Goal: Information Seeking & Learning: Learn about a topic

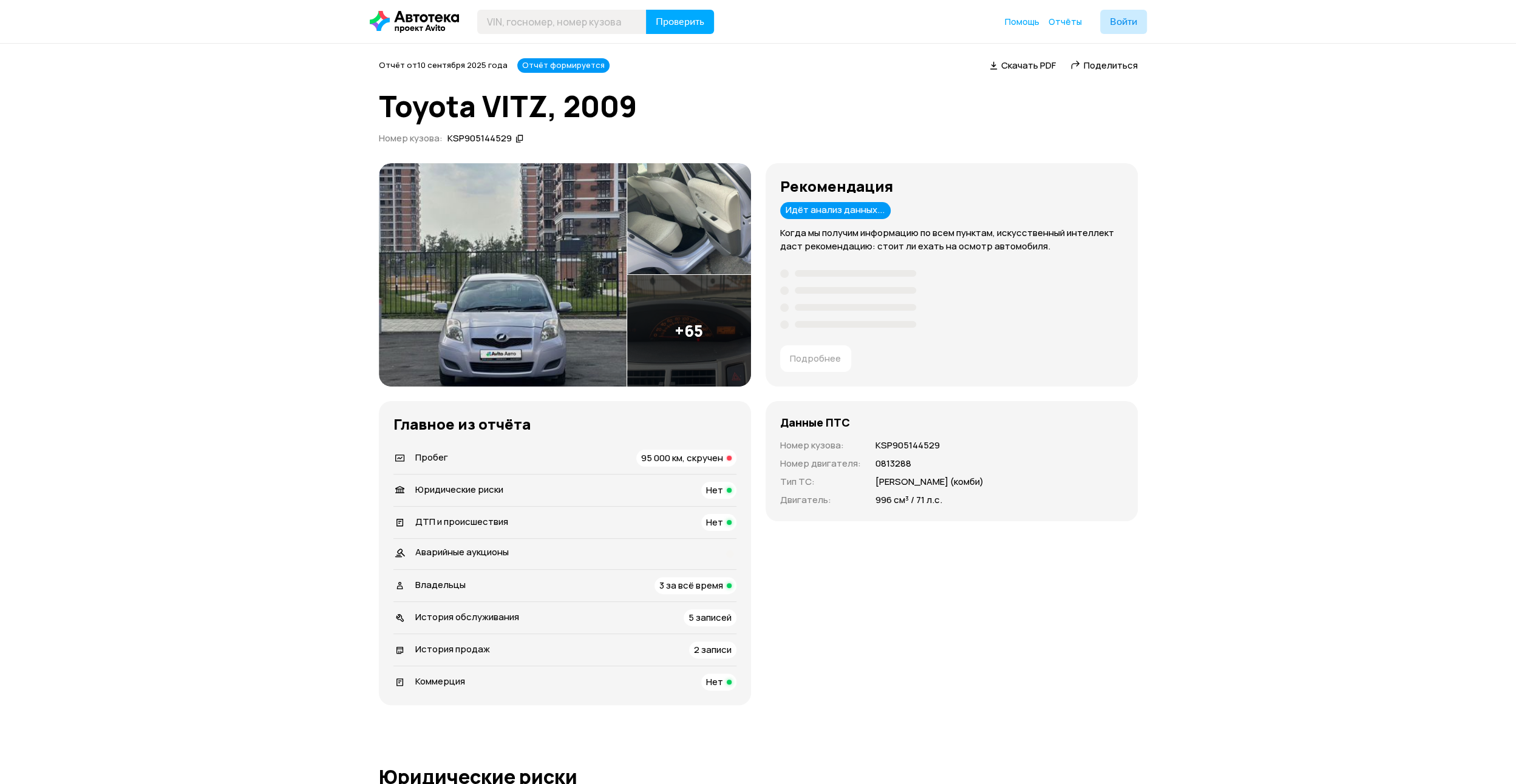
click at [682, 457] on span "95 000 км, скручен" at bounding box center [682, 457] width 82 height 12
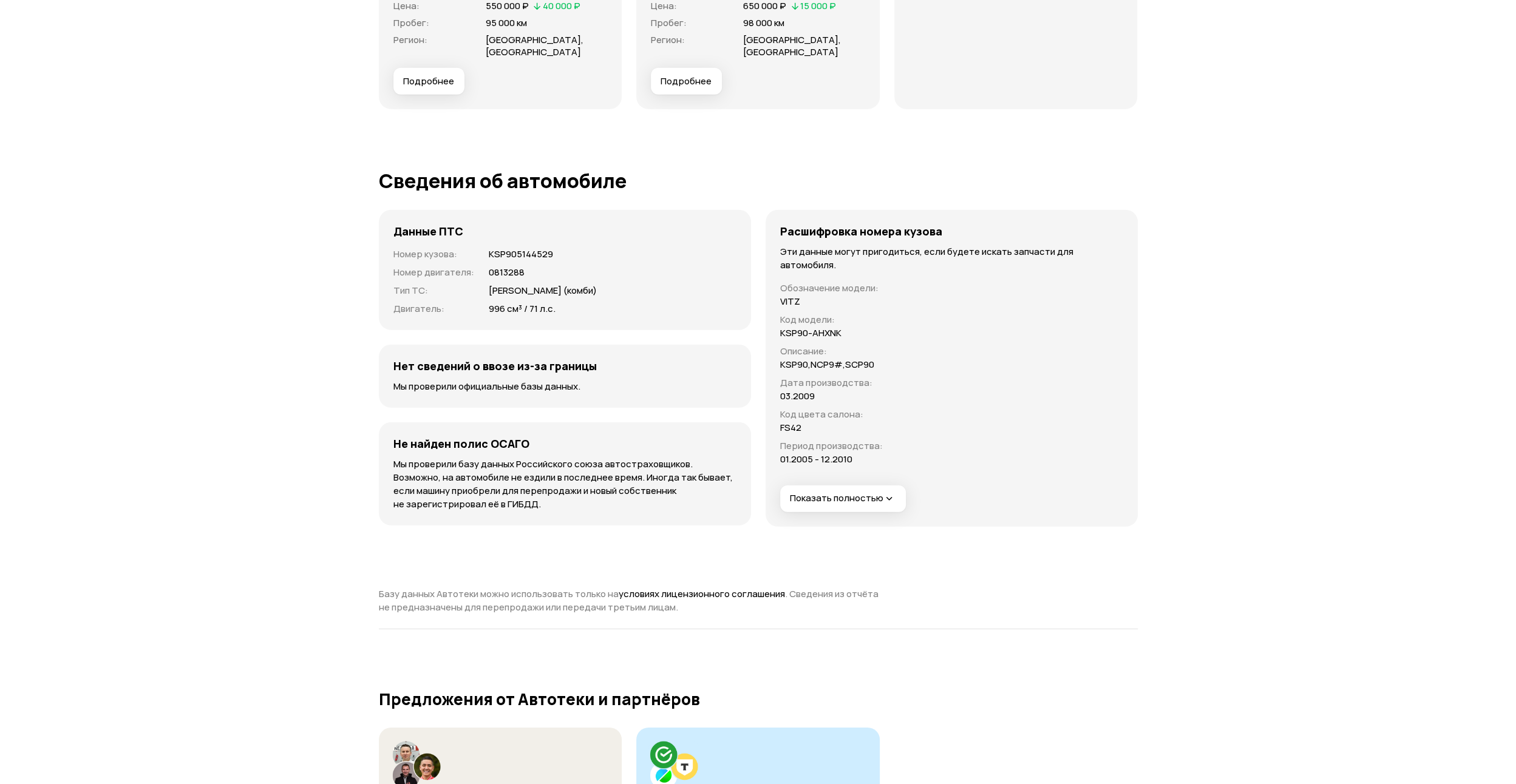
scroll to position [3414, 0]
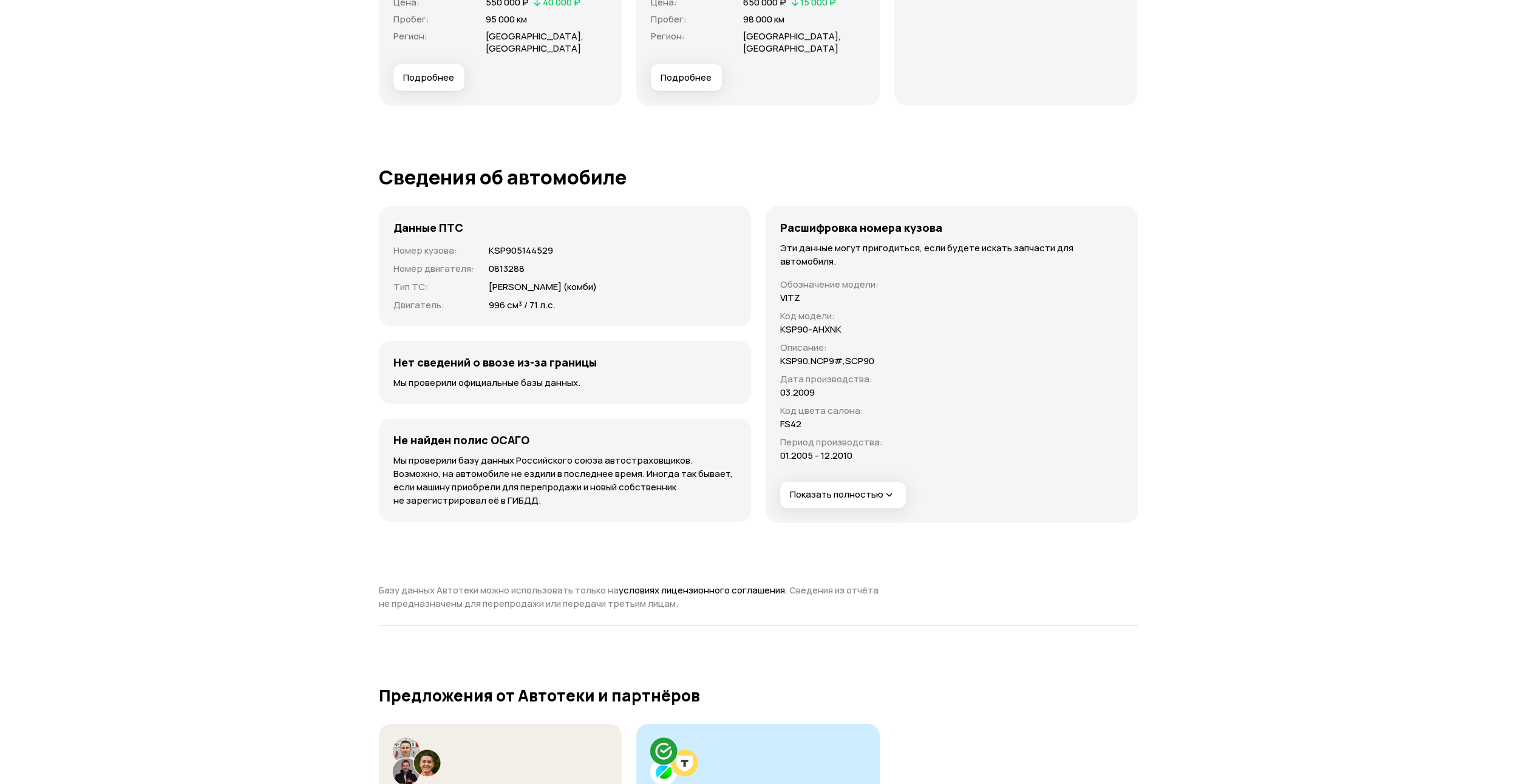
click at [867, 488] on span "Показать полностью" at bounding box center [842, 494] width 106 height 12
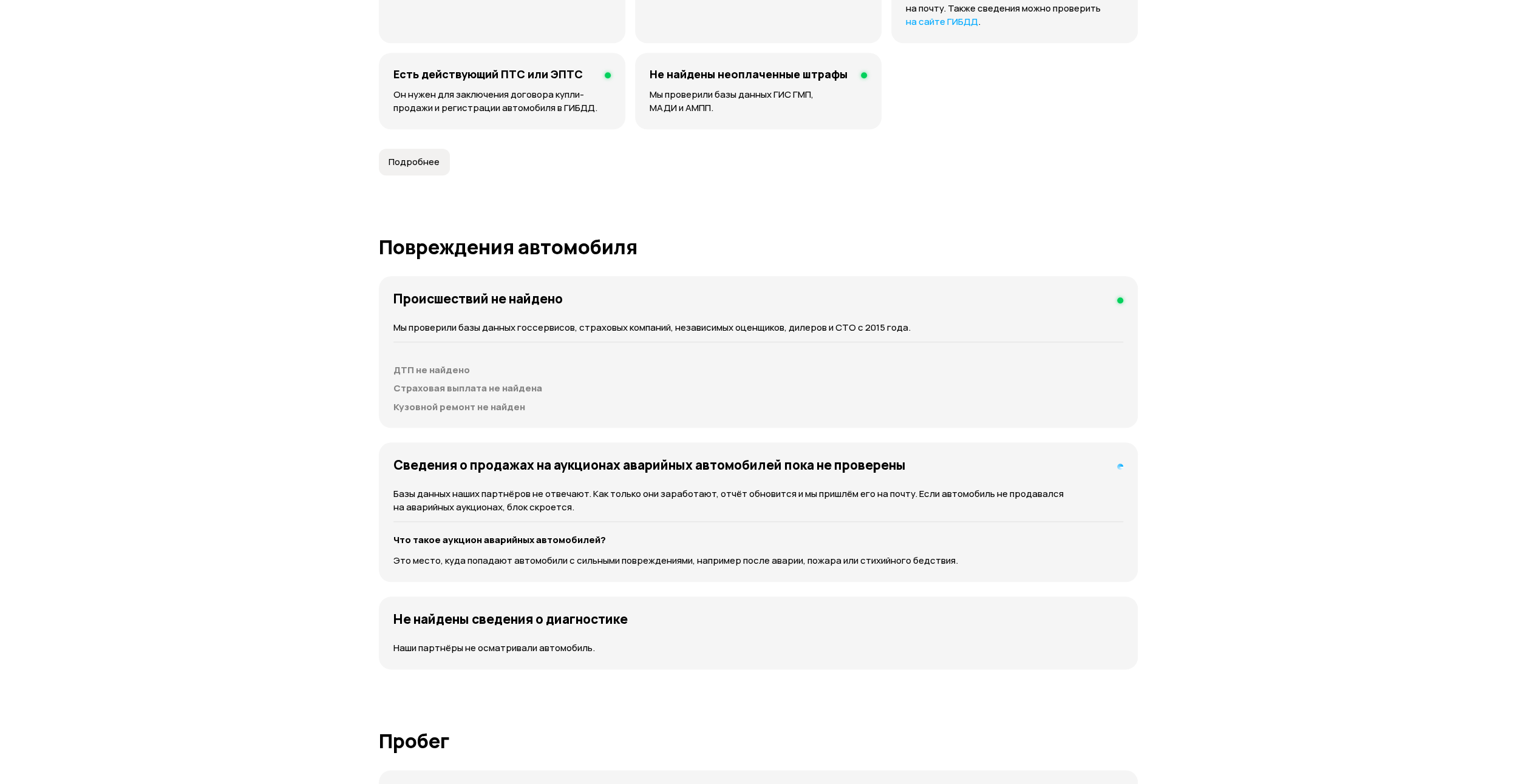
scroll to position [622, 0]
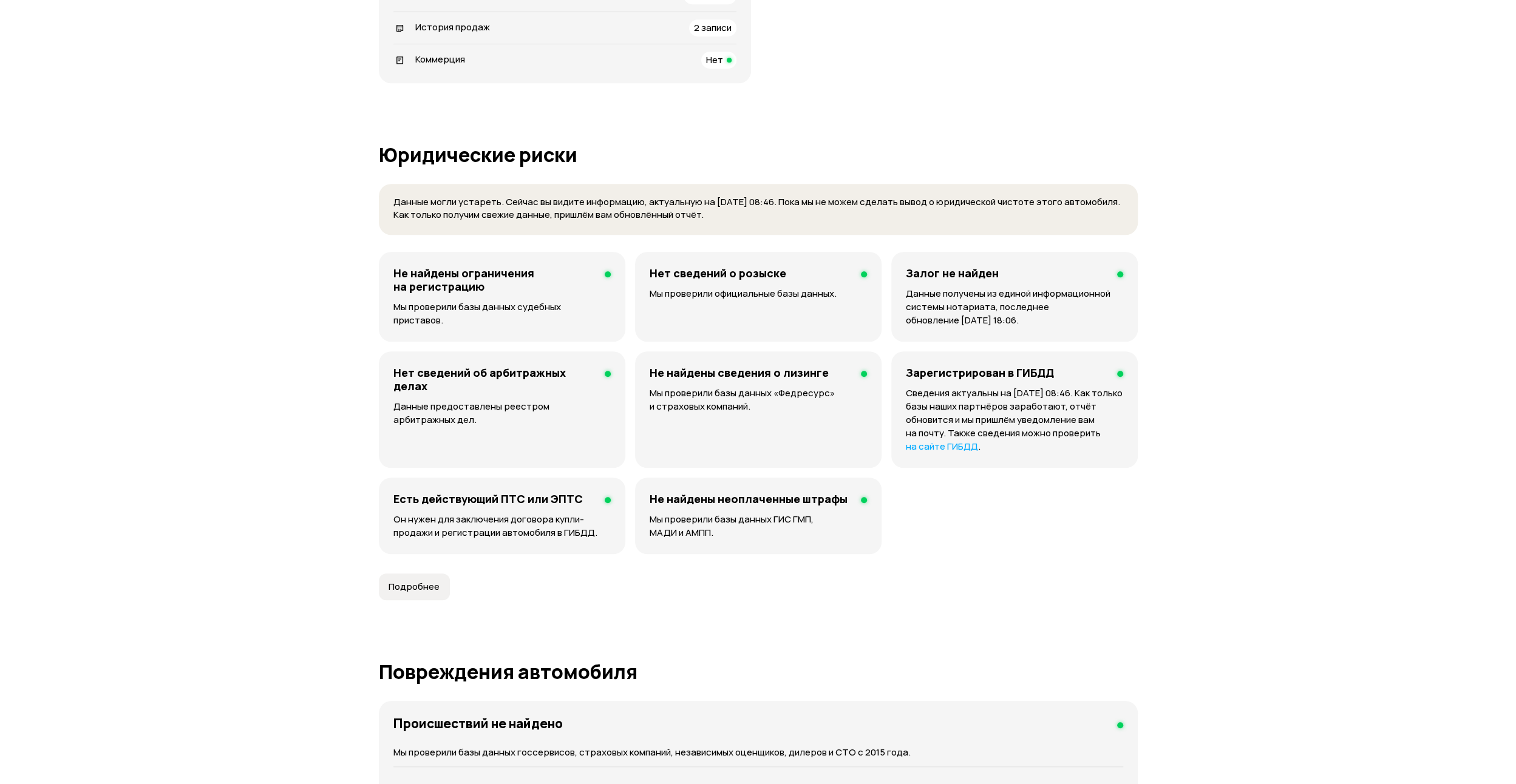
click at [517, 513] on p "Он нужен для заключения договора купли-продажи и регистрации автомобиля в ГИБДД." at bounding box center [502, 526] width 218 height 27
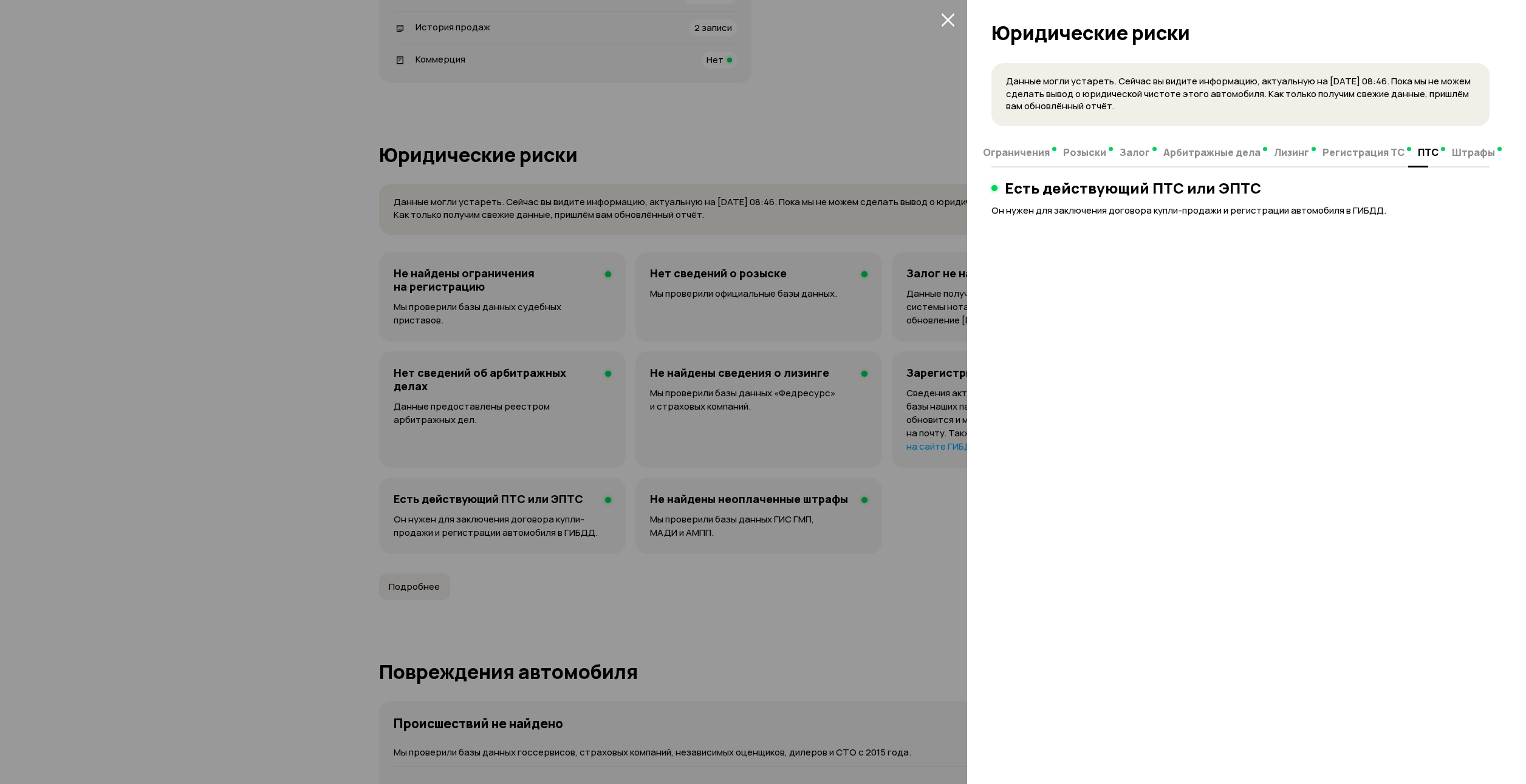
click at [517, 510] on div at bounding box center [763, 392] width 1526 height 784
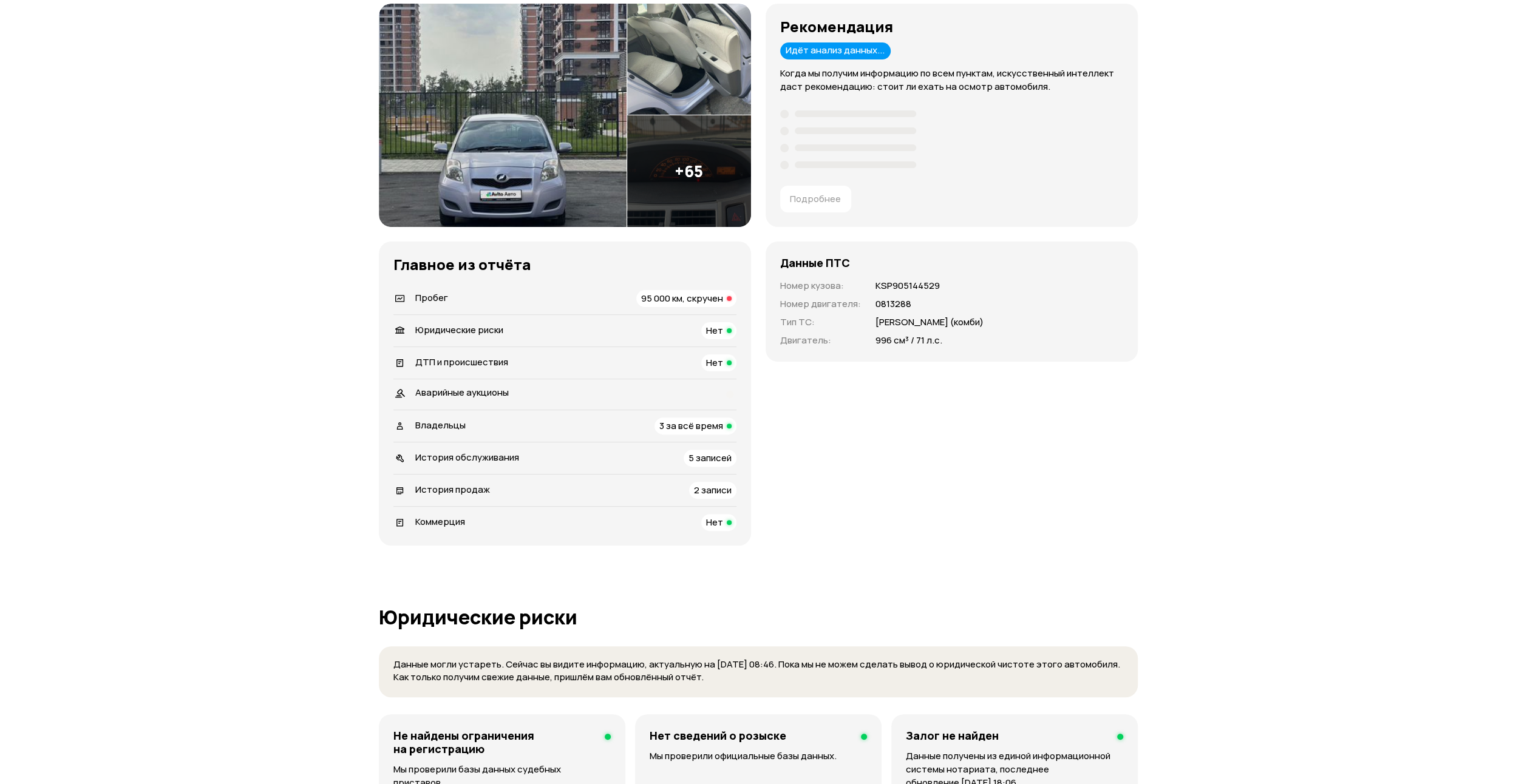
scroll to position [15, 0]
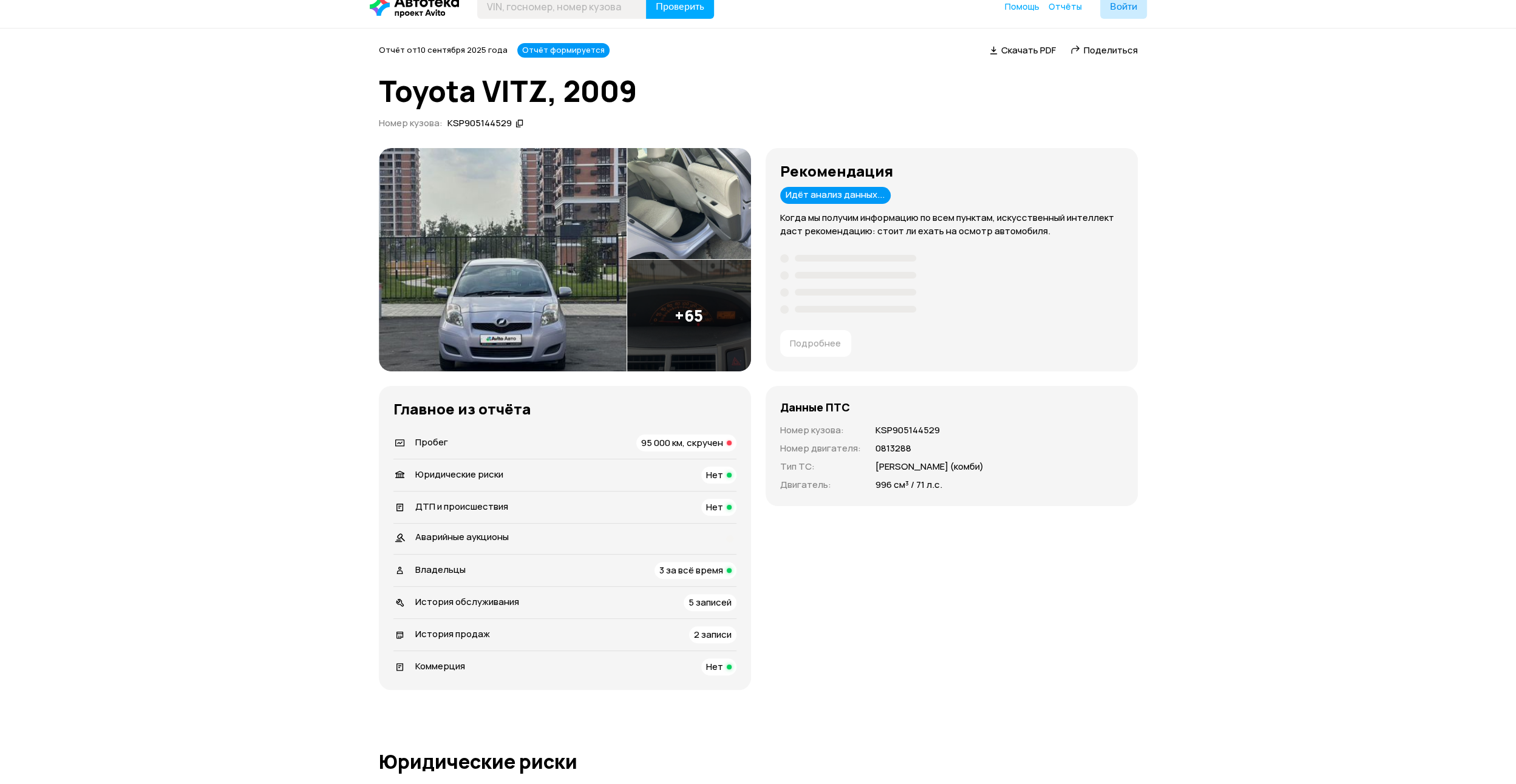
click at [683, 535] on div "Аварийные аукционы" at bounding box center [565, 539] width 343 height 16
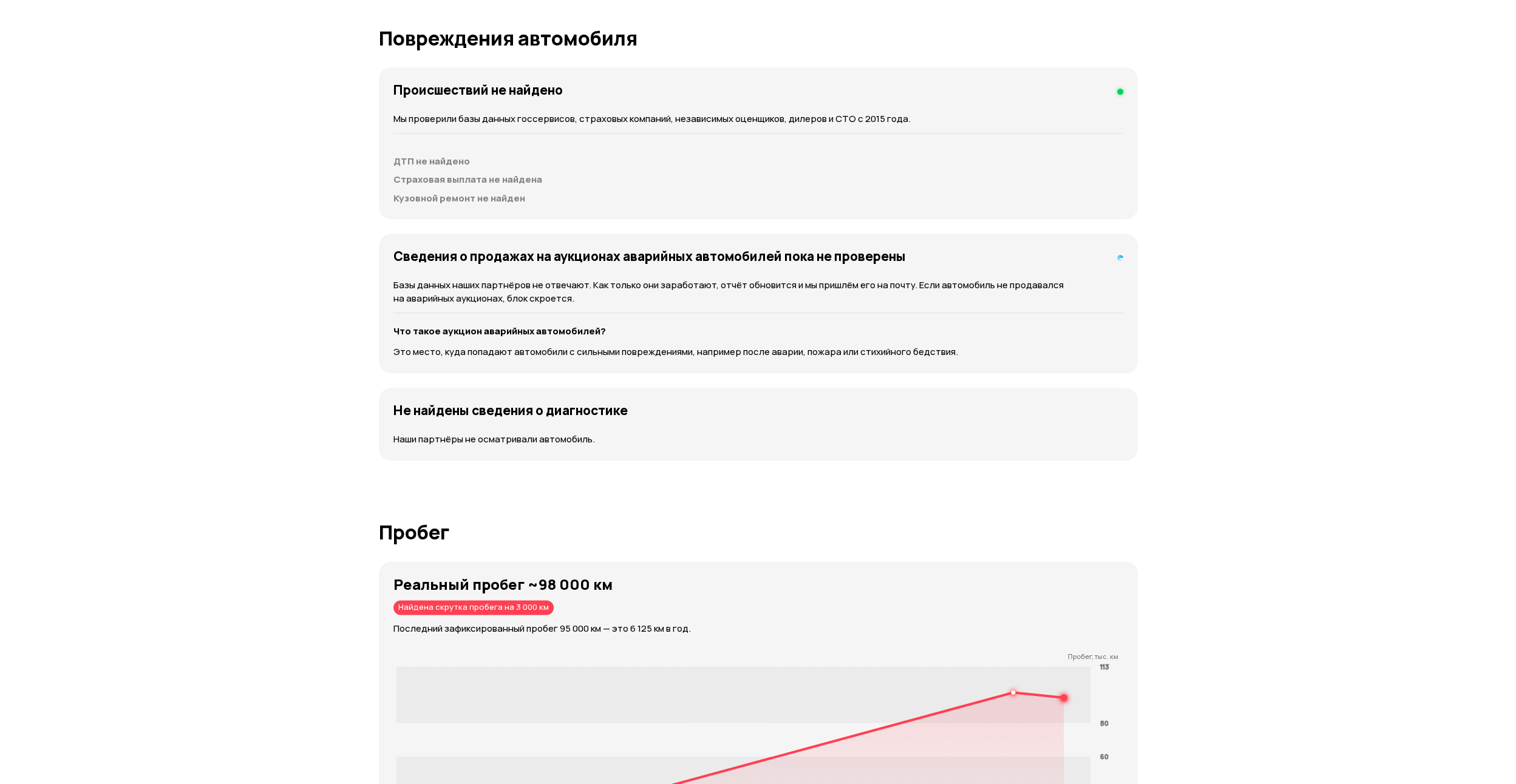
scroll to position [1281, 0]
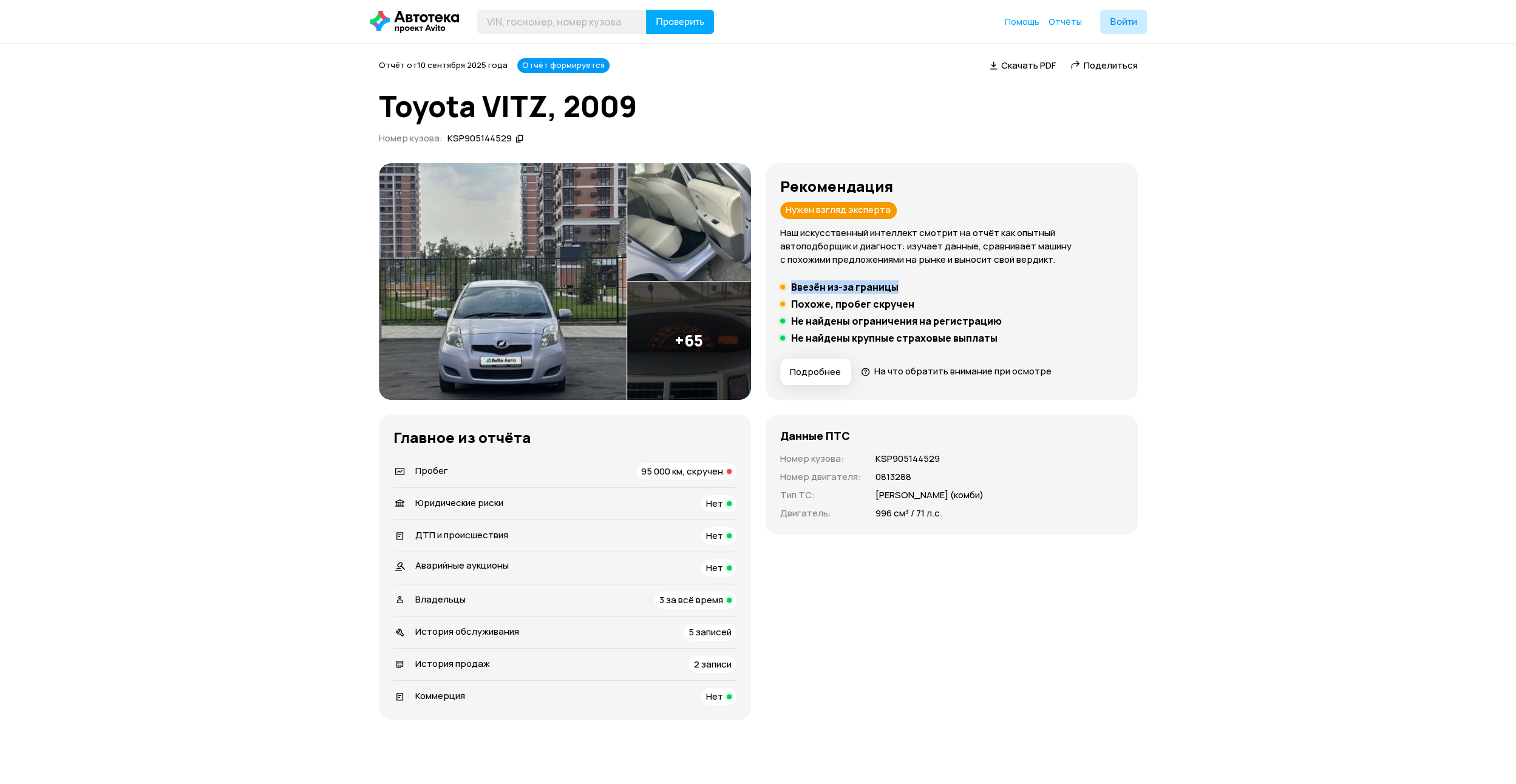
drag, startPoint x: 792, startPoint y: 290, endPoint x: 897, endPoint y: 288, distance: 105.0
click at [897, 288] on div "Ввезён из-за границы" at bounding box center [839, 287] width 125 height 12
drag, startPoint x: 792, startPoint y: 312, endPoint x: 912, endPoint y: 309, distance: 120.0
click at [912, 309] on ul "Ввезён из-за границы [GEOGRAPHIC_DATA], пробег скручен Не найдены ограничения н…" at bounding box center [951, 313] width 343 height 63
click at [821, 309] on h5 "Похоже, пробег скручен" at bounding box center [853, 304] width 124 height 12
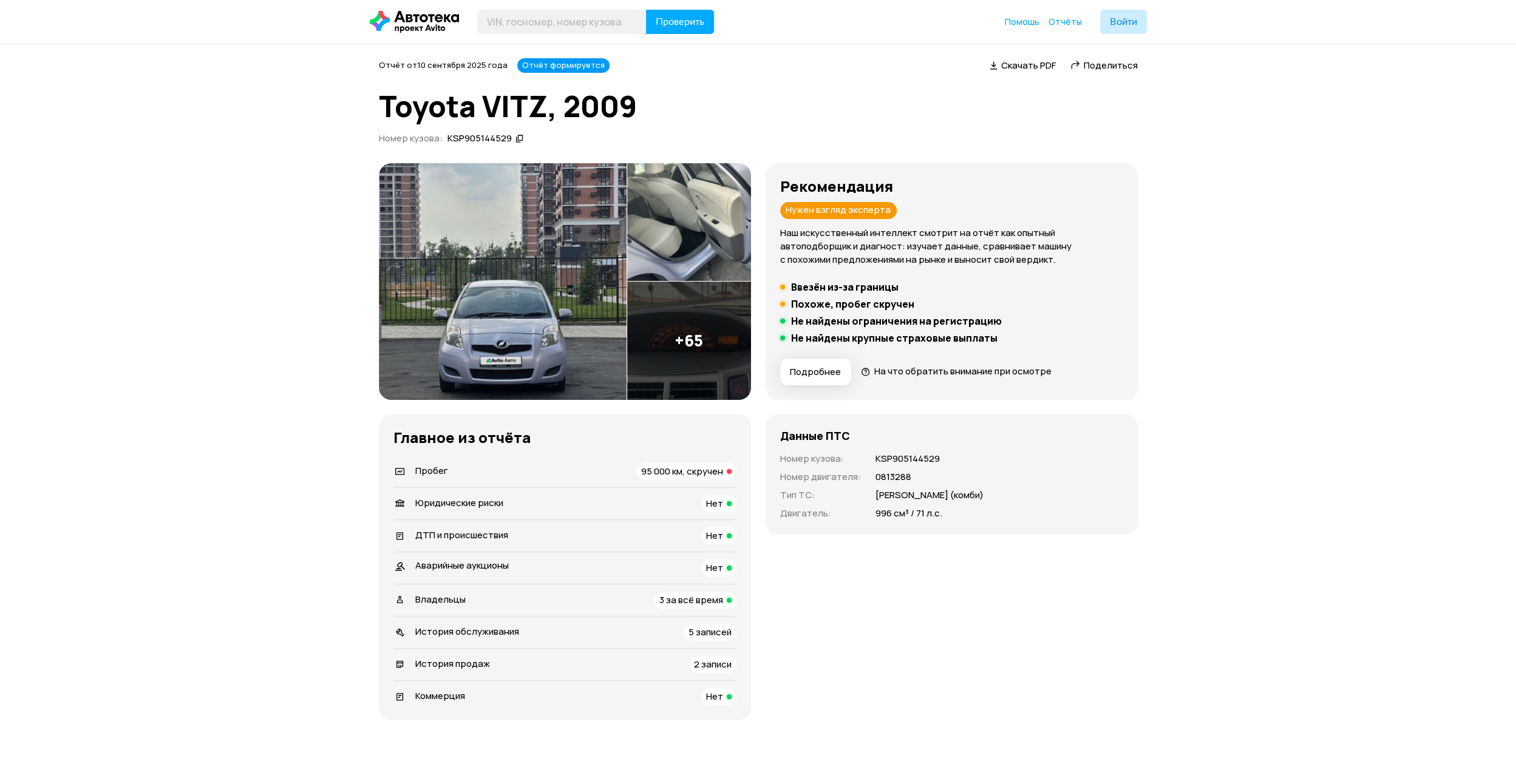
click at [896, 373] on span "На что обратить внимание при осмотре" at bounding box center [962, 371] width 178 height 12
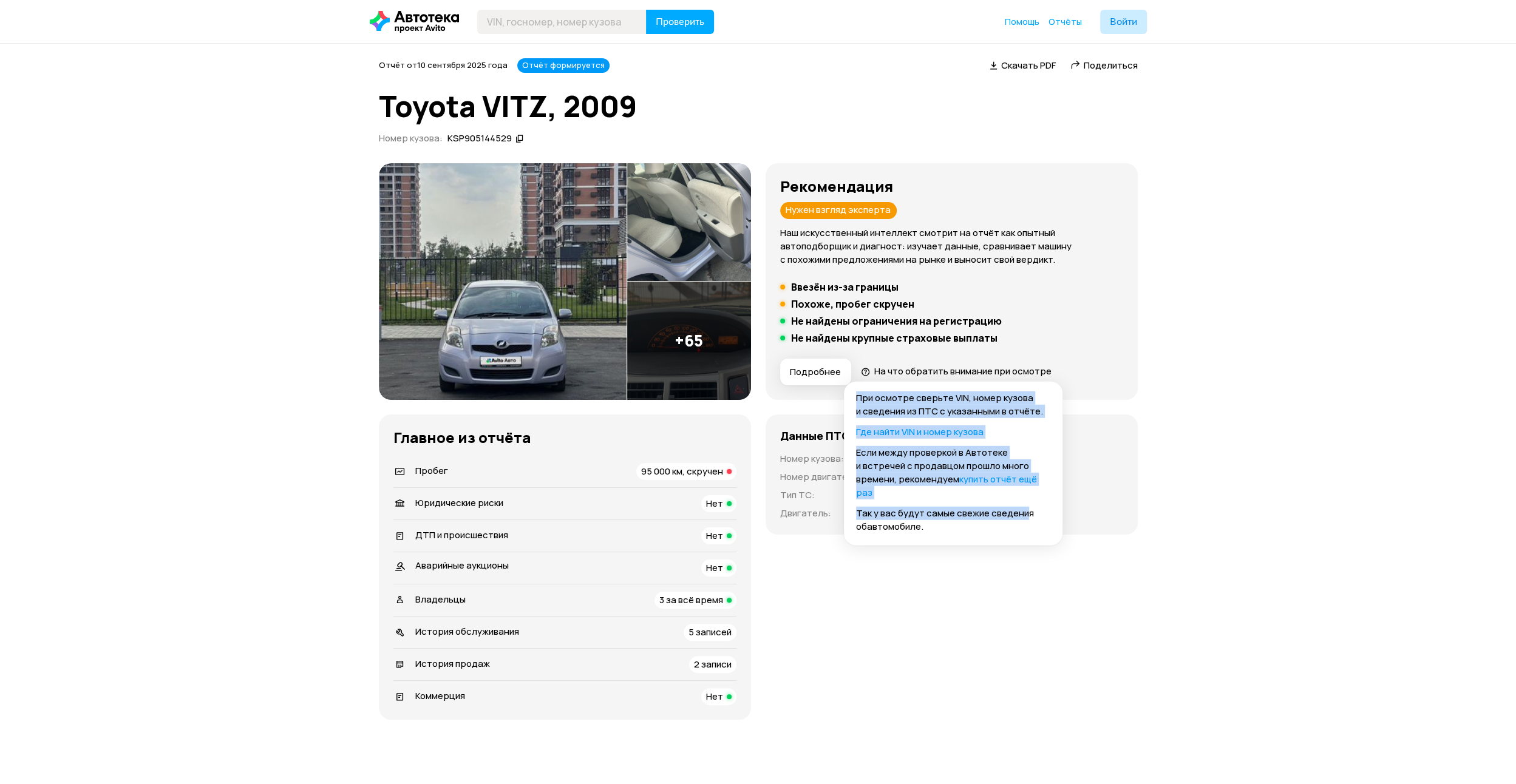
drag, startPoint x: 950, startPoint y: 393, endPoint x: 1023, endPoint y: 520, distance: 146.5
click at [1023, 520] on div "При осмотре сверьте VIN, номер кузова и сведения из ПТС с указанными в отчёте. …" at bounding box center [953, 464] width 219 height 163
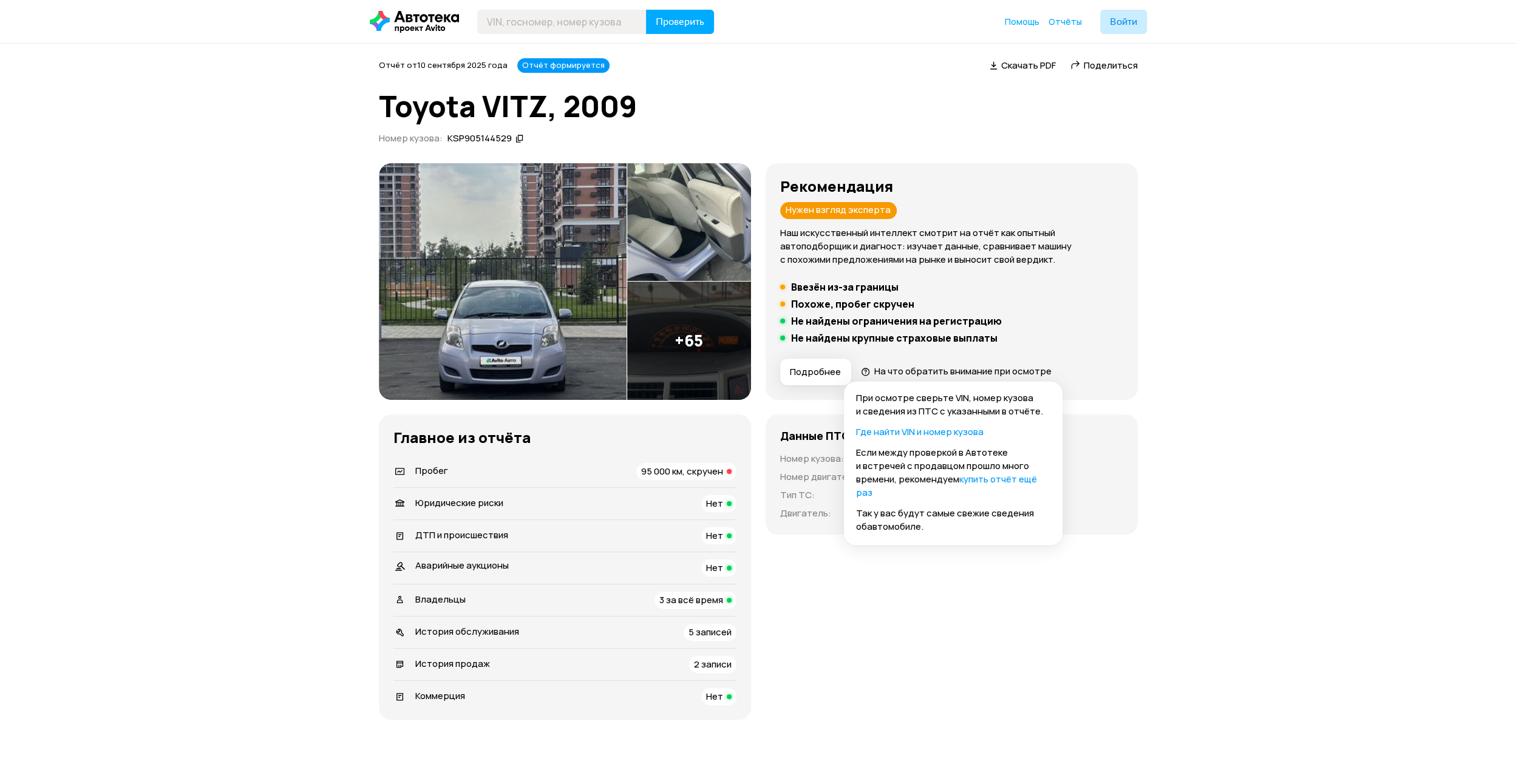
click at [919, 285] on li "Ввезён из-за границы" at bounding box center [951, 287] width 343 height 12
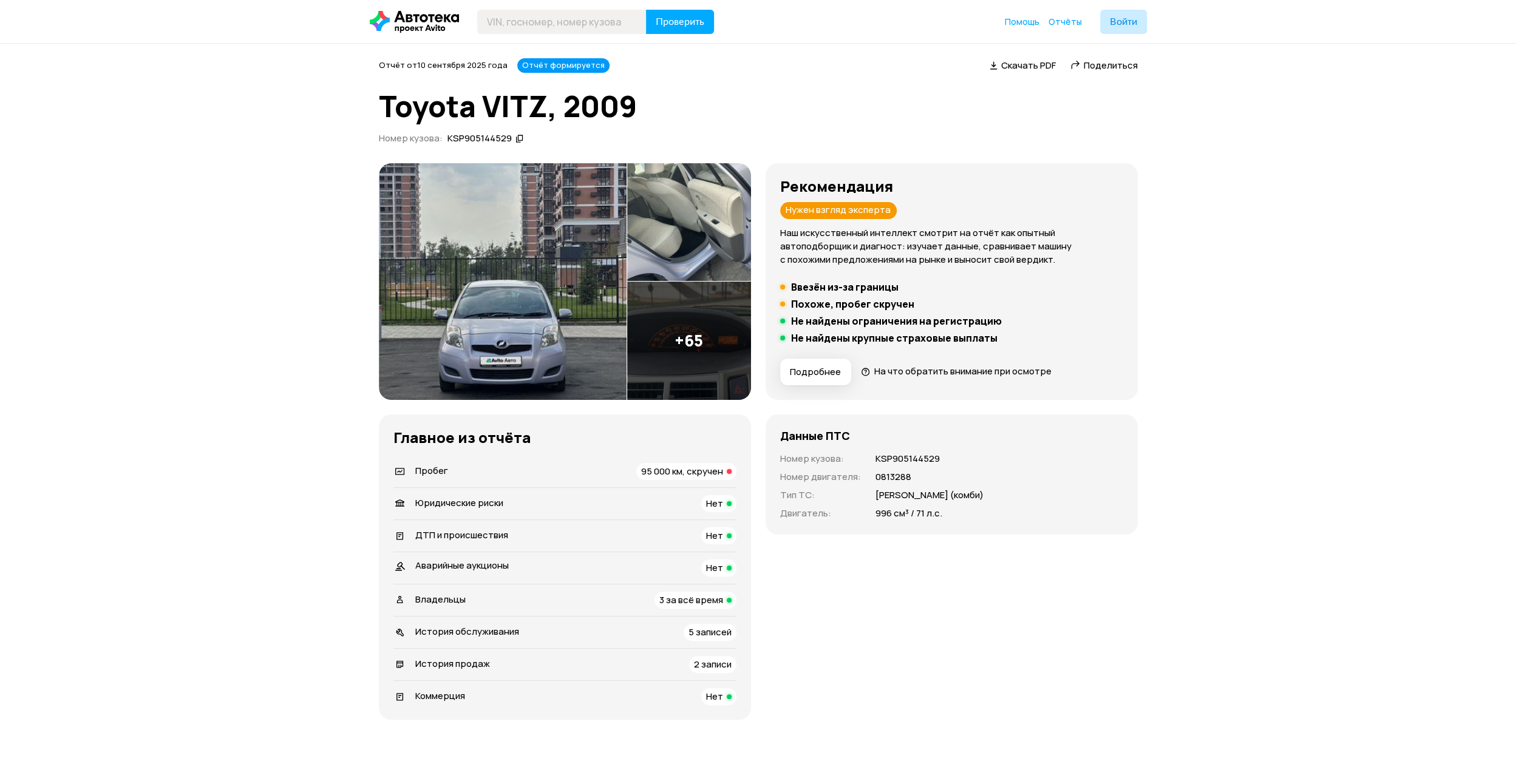
click at [814, 371] on span "Подробнее" at bounding box center [816, 372] width 51 height 12
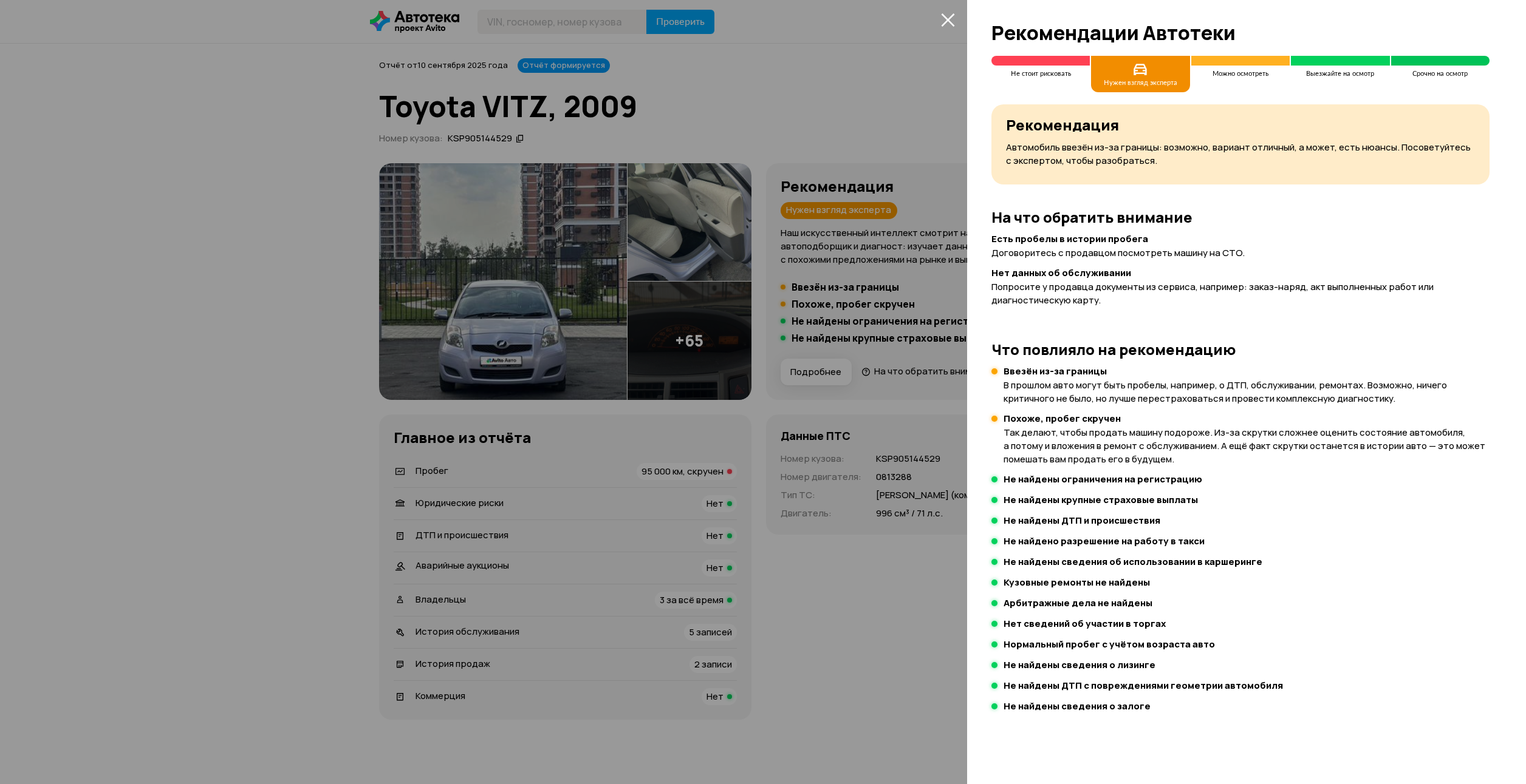
click at [814, 371] on div at bounding box center [763, 392] width 1526 height 784
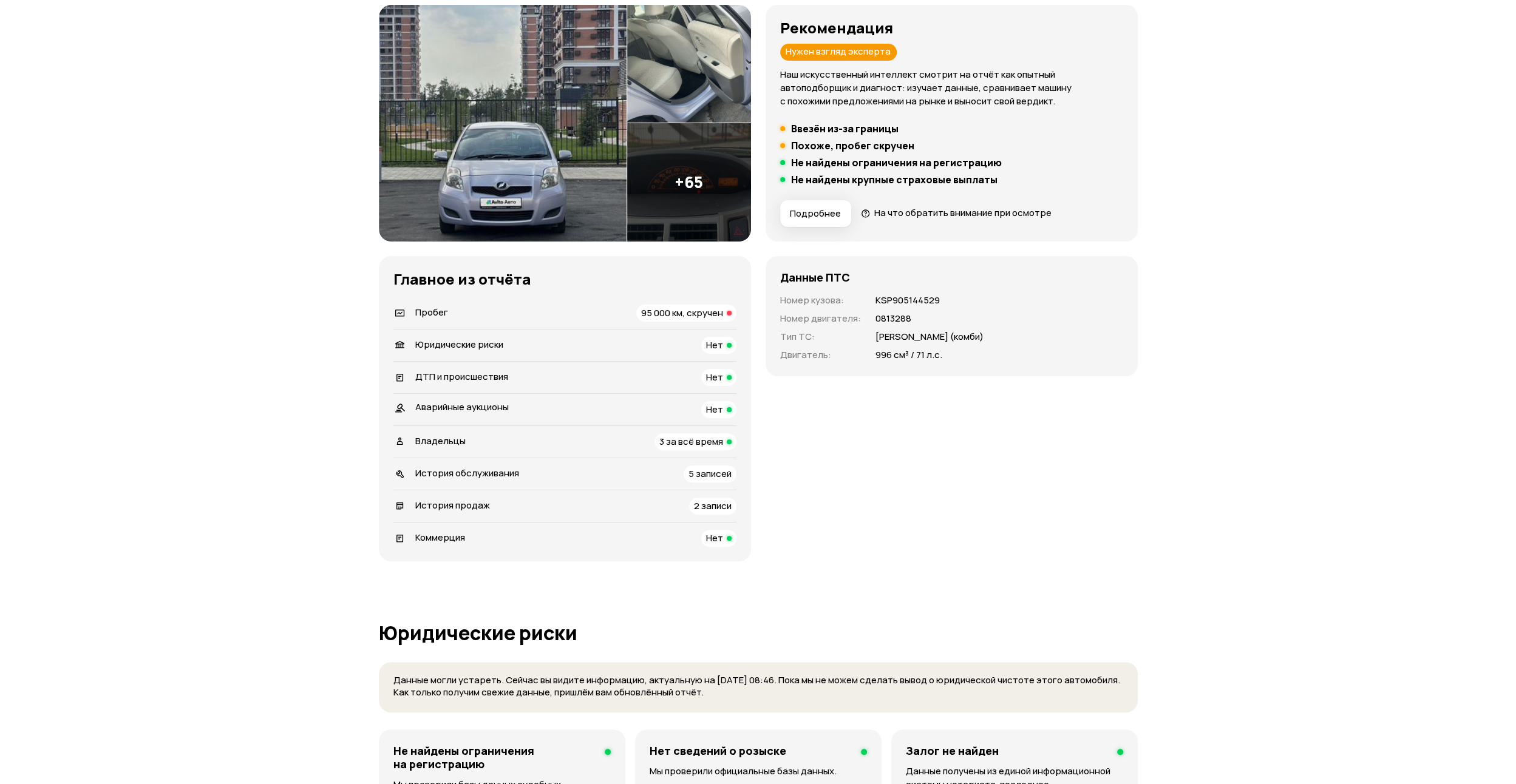
scroll to position [182, 0]
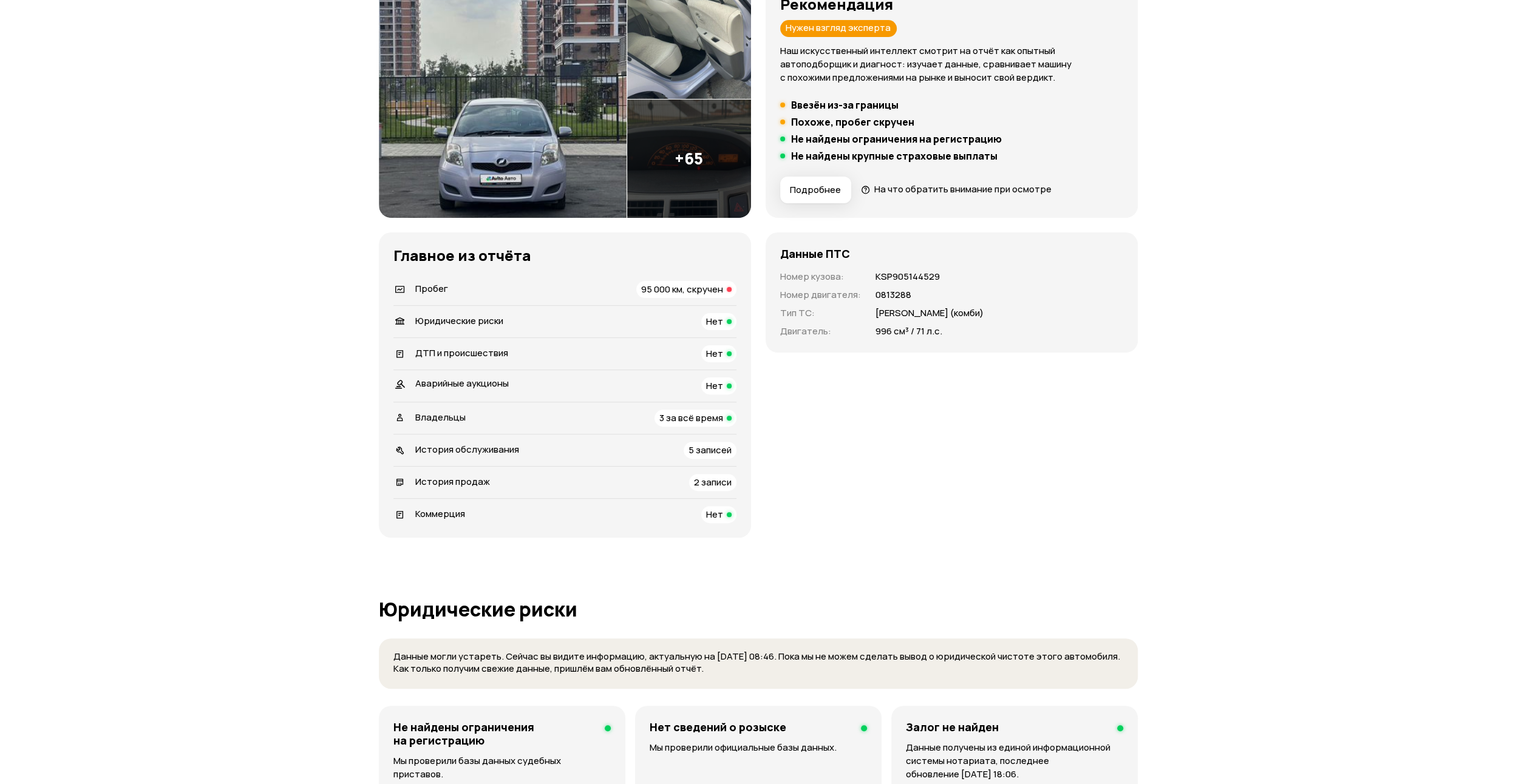
click at [700, 388] on div "Аварийные аукционы Нет" at bounding box center [565, 386] width 343 height 17
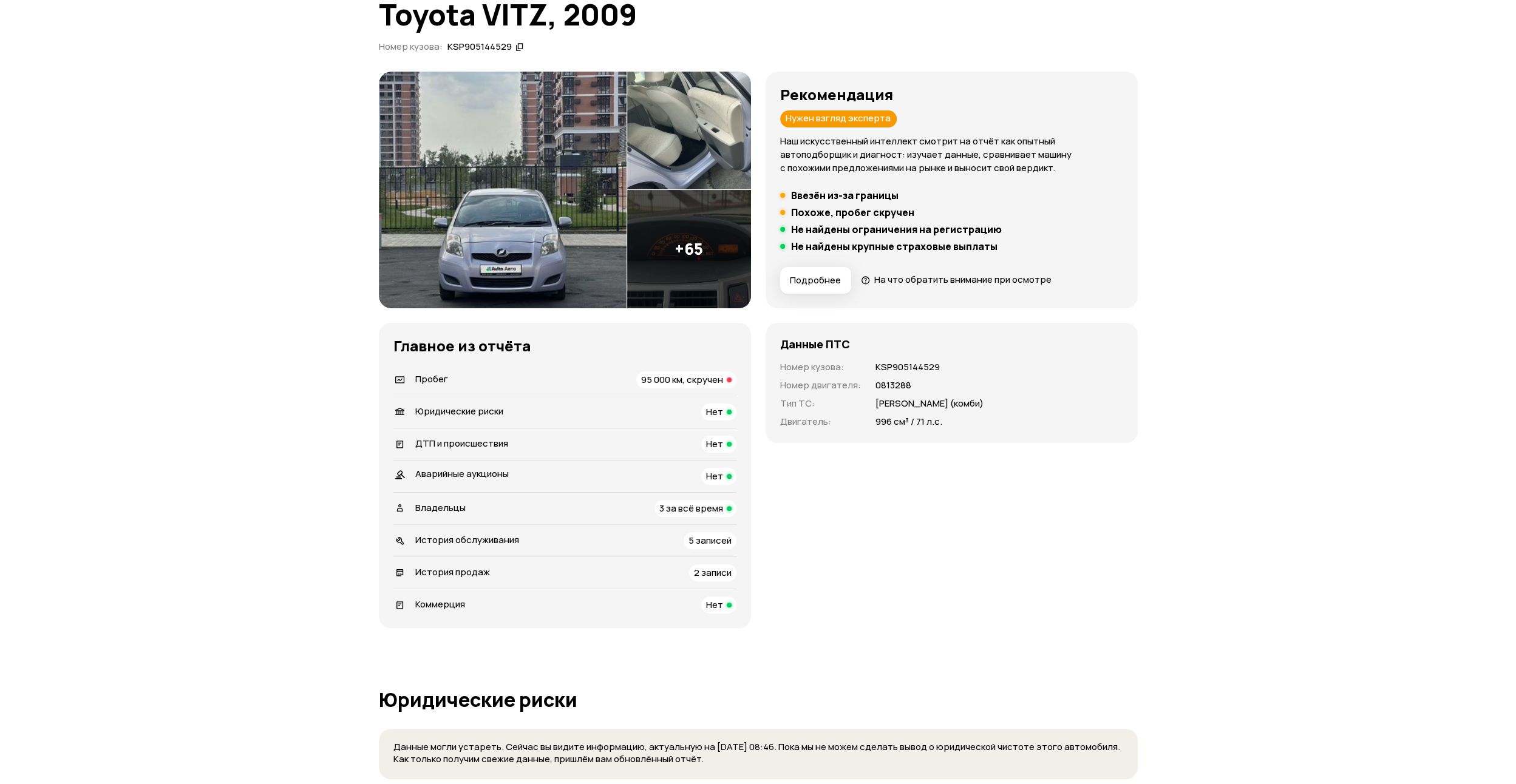
scroll to position [0, 0]
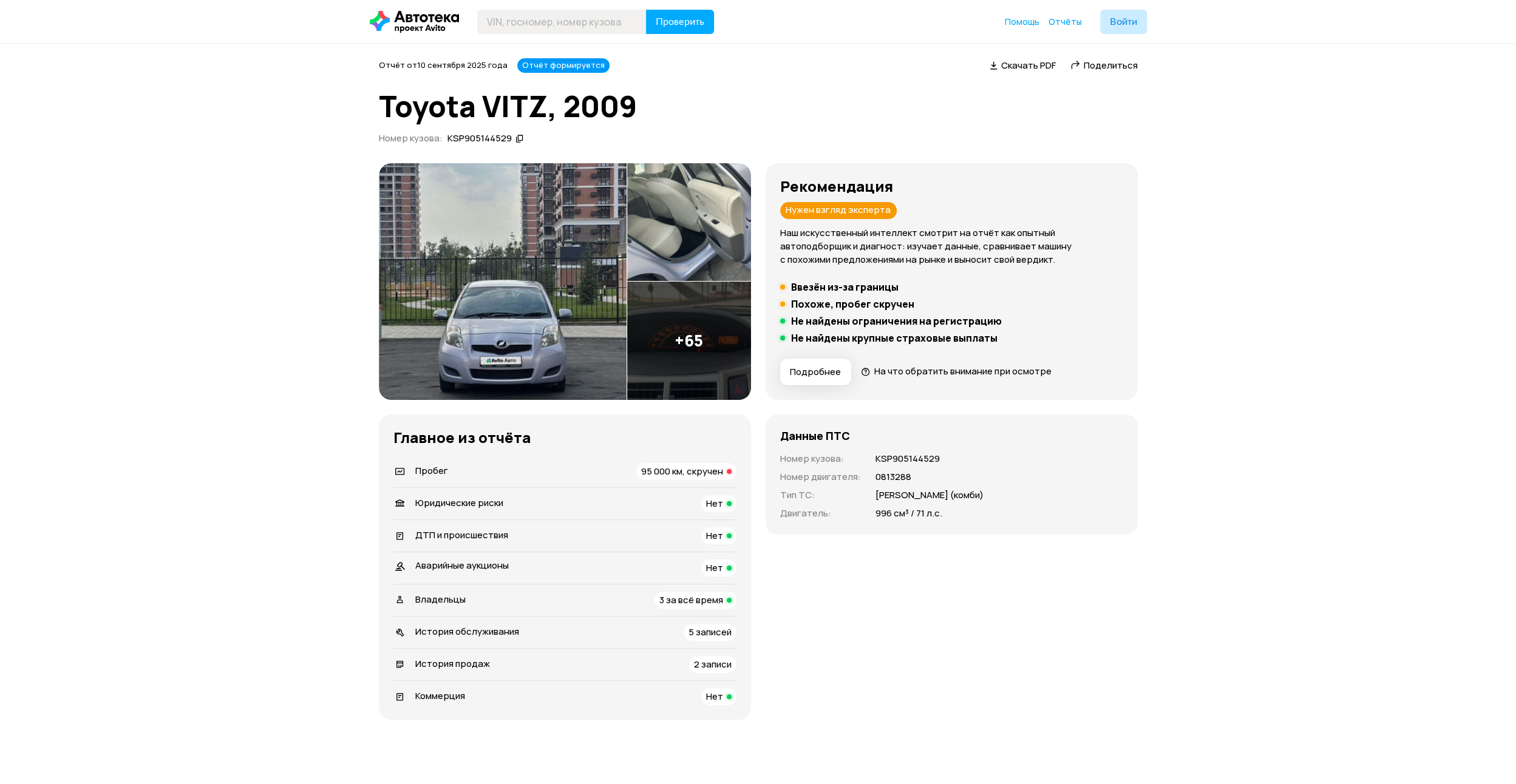
click at [686, 472] on span "95 000 км, скручен" at bounding box center [682, 470] width 82 height 12
click at [528, 325] on img at bounding box center [503, 281] width 248 height 237
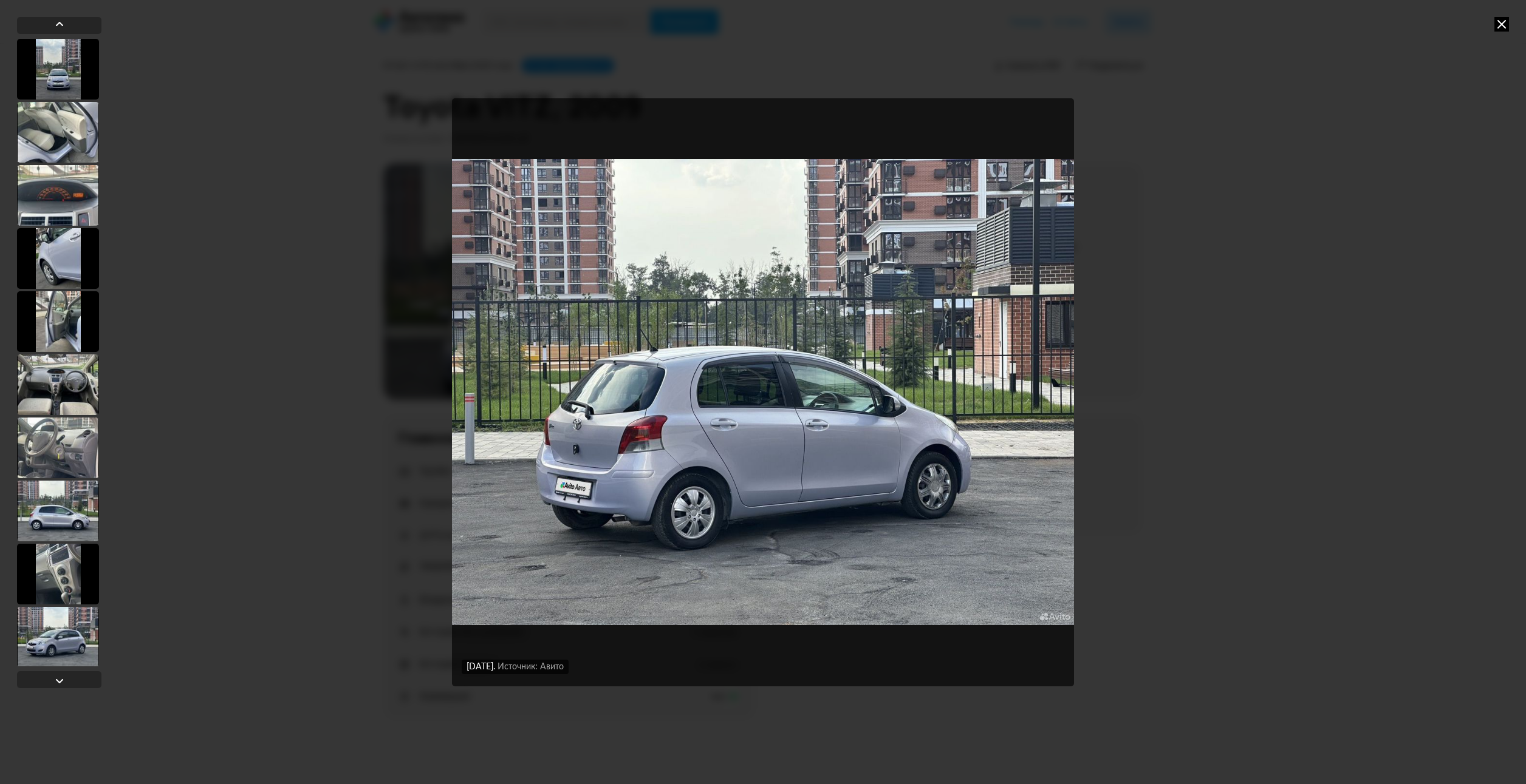
click at [1161, 434] on div "17 июля 2025 года Источник: Авито 17 июля 2025 года Источник: Авито 17 июля 202…" at bounding box center [763, 392] width 1526 height 784
click at [1502, 25] on icon at bounding box center [1500, 24] width 14 height 14
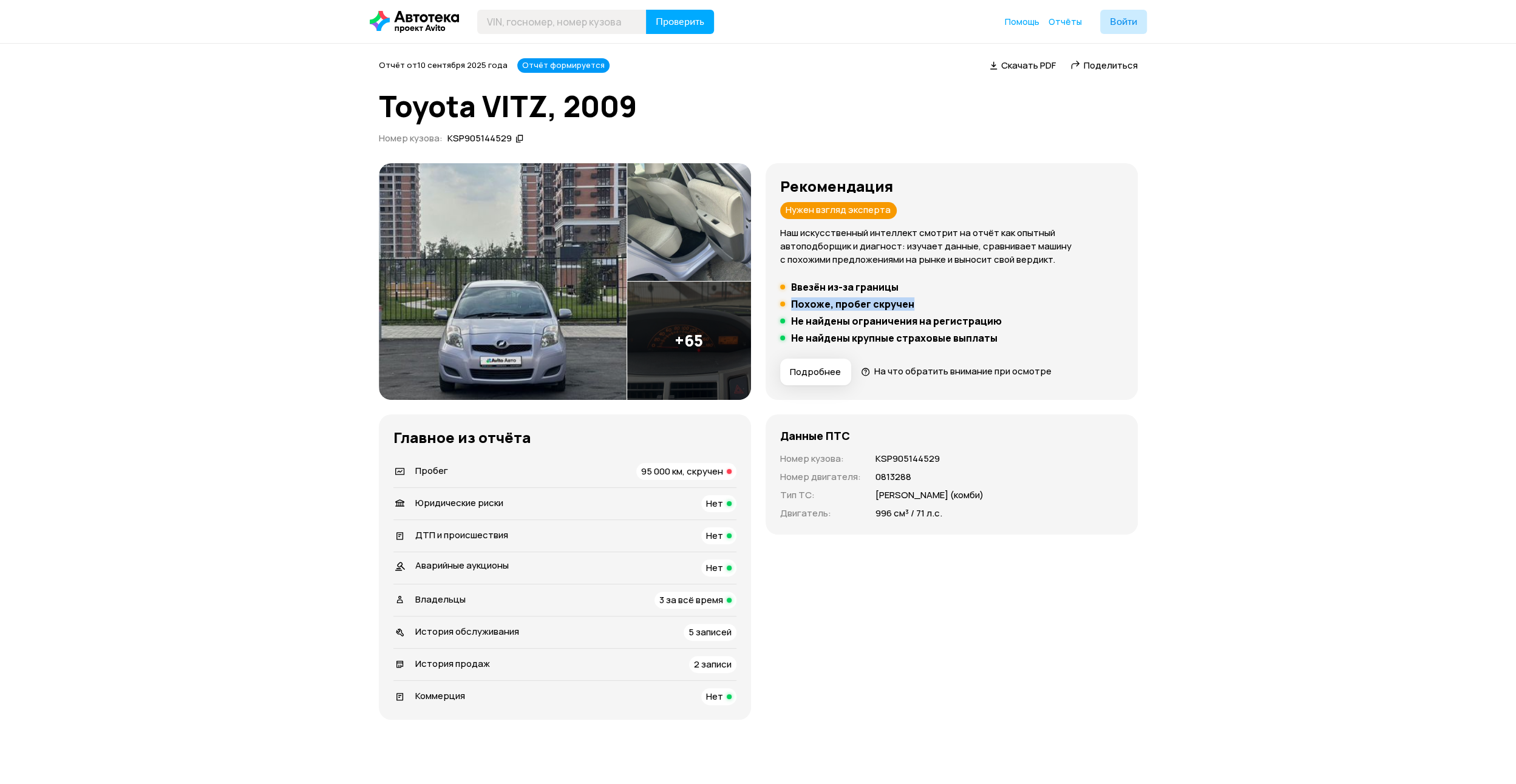
drag, startPoint x: 791, startPoint y: 302, endPoint x: 913, endPoint y: 305, distance: 122.0
click at [913, 305] on li "Похоже, пробег скручен" at bounding box center [951, 304] width 343 height 12
